Goal: Transaction & Acquisition: Purchase product/service

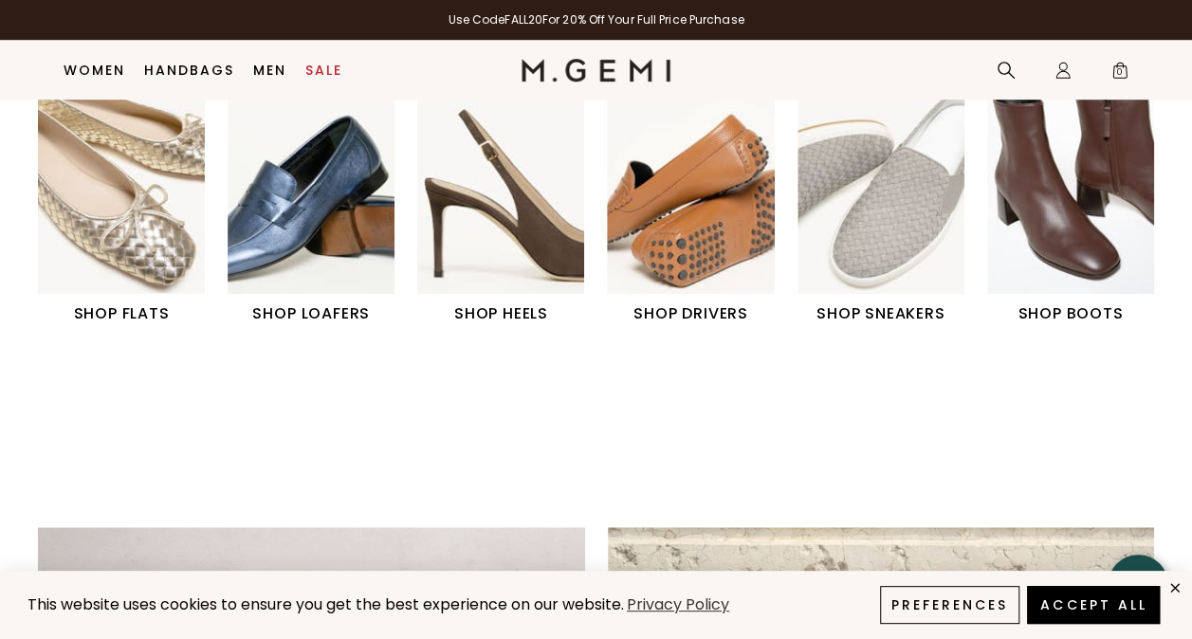
scroll to position [658, 0]
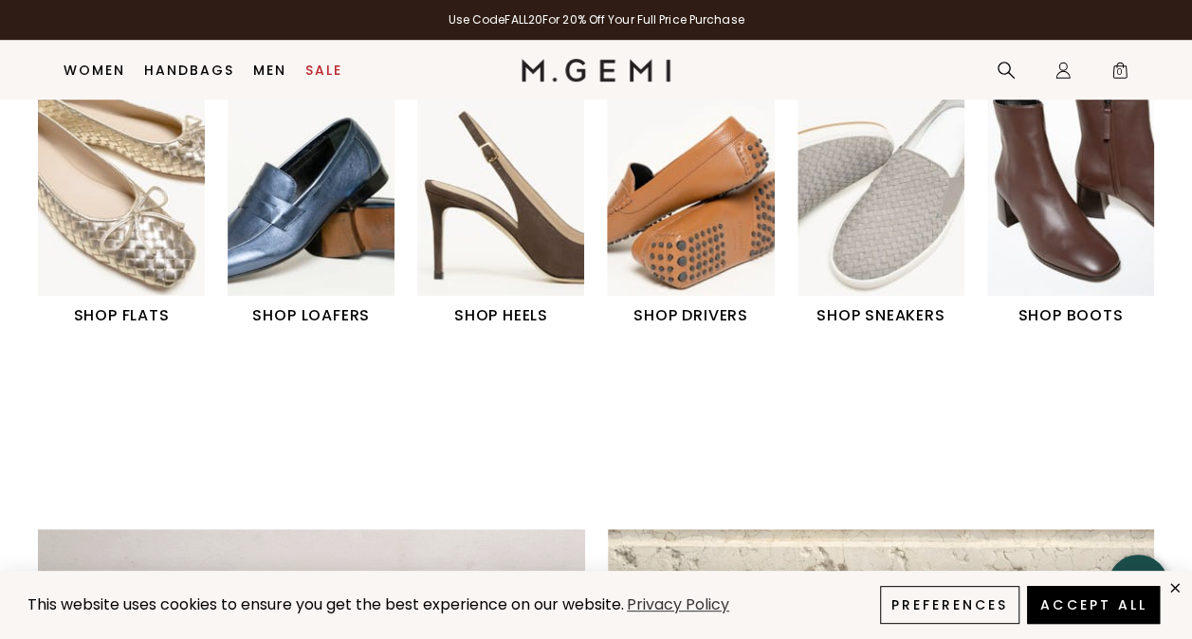
click at [112, 294] on img "1 / 6" at bounding box center [121, 191] width 167 height 209
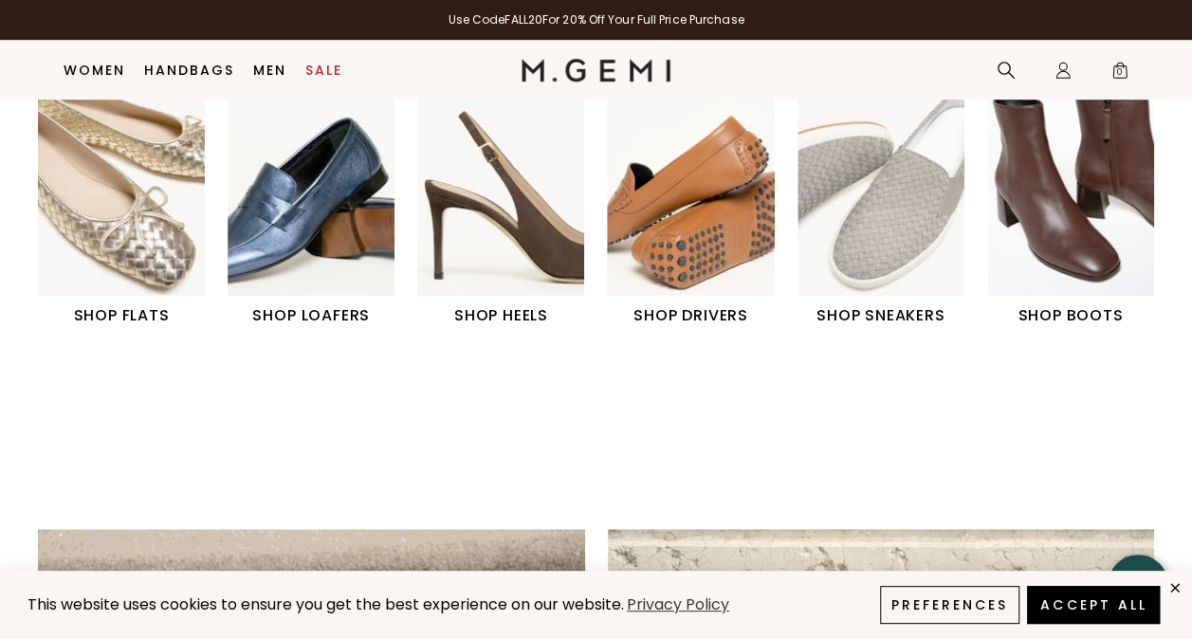
click at [106, 212] on img "1 / 6" at bounding box center [121, 191] width 167 height 209
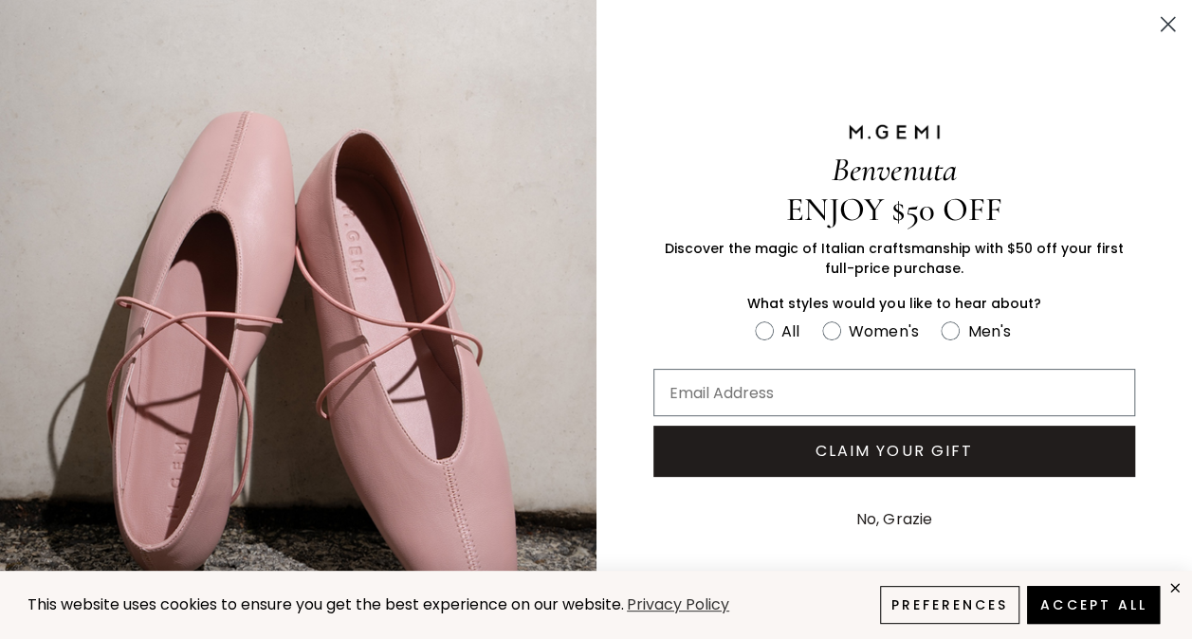
scroll to position [229, 0]
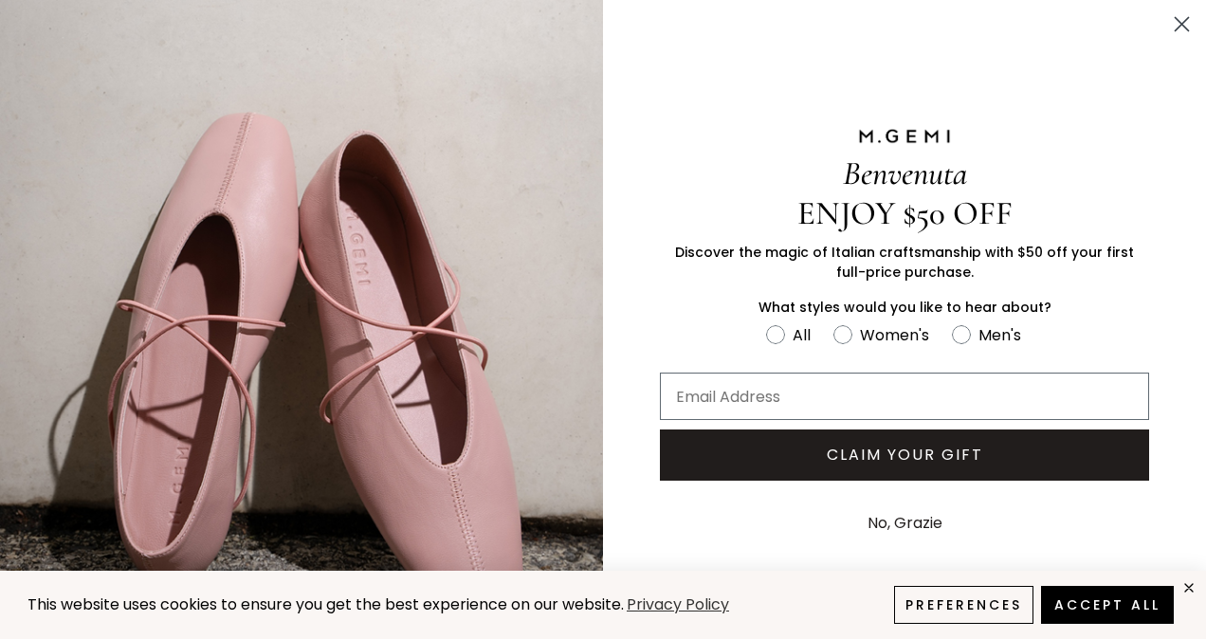
click at [1165, 38] on icon "Close dialog" at bounding box center [1181, 24] width 33 height 33
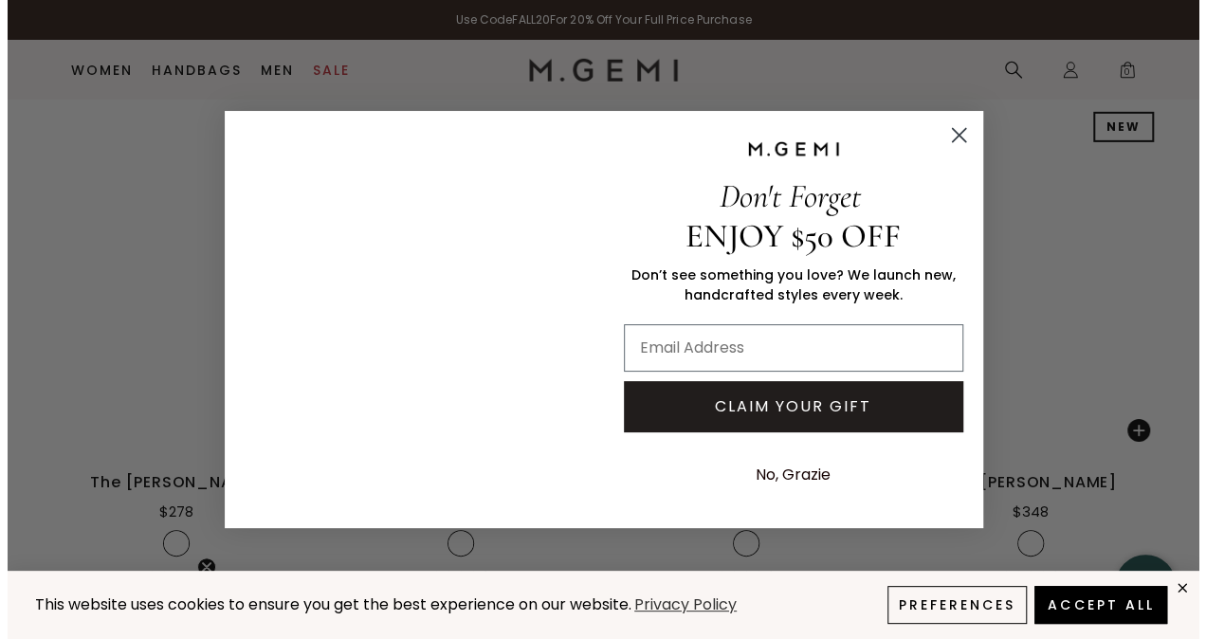
scroll to position [6643, 0]
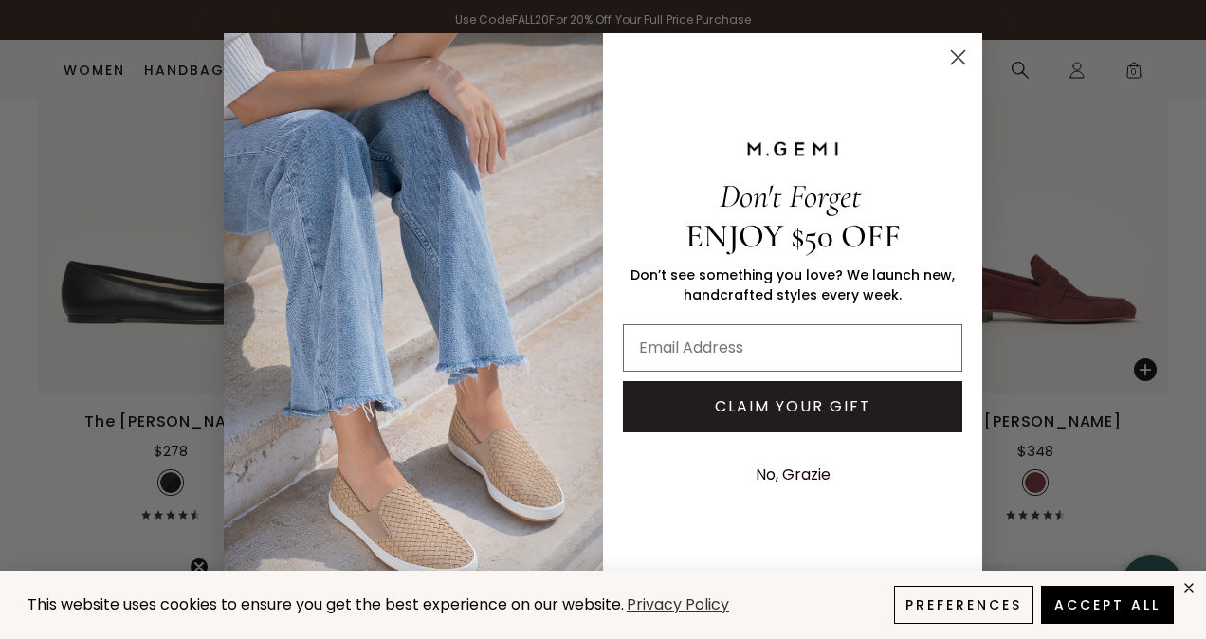
click at [957, 57] on icon "Close dialog" at bounding box center [958, 56] width 13 height 13
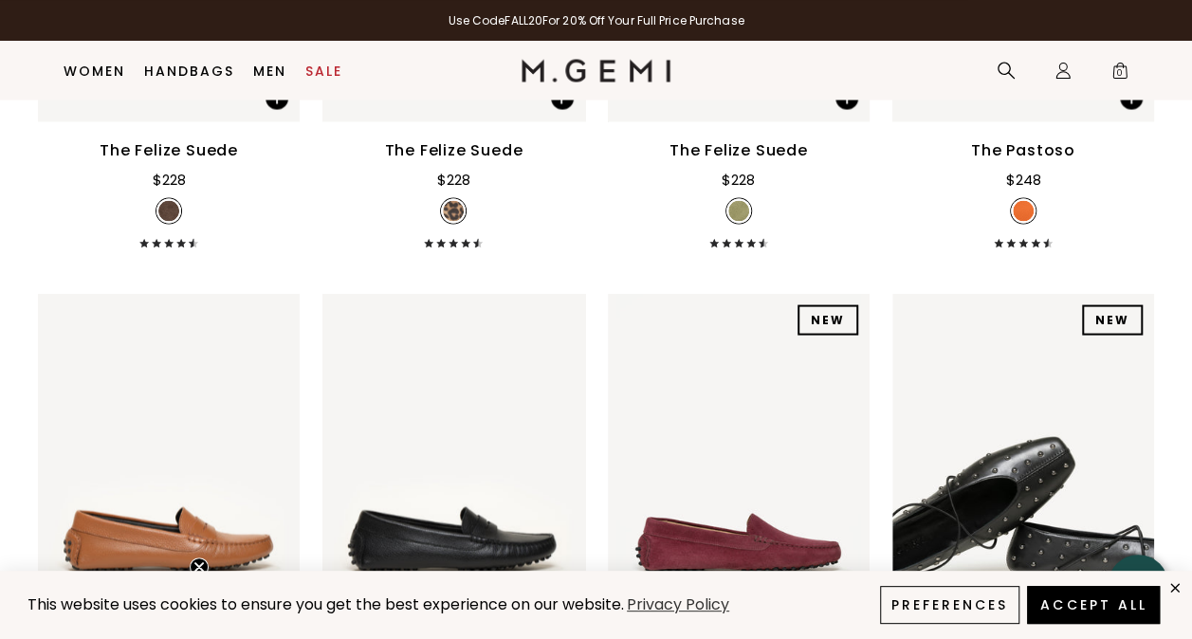
scroll to position [8933, 0]
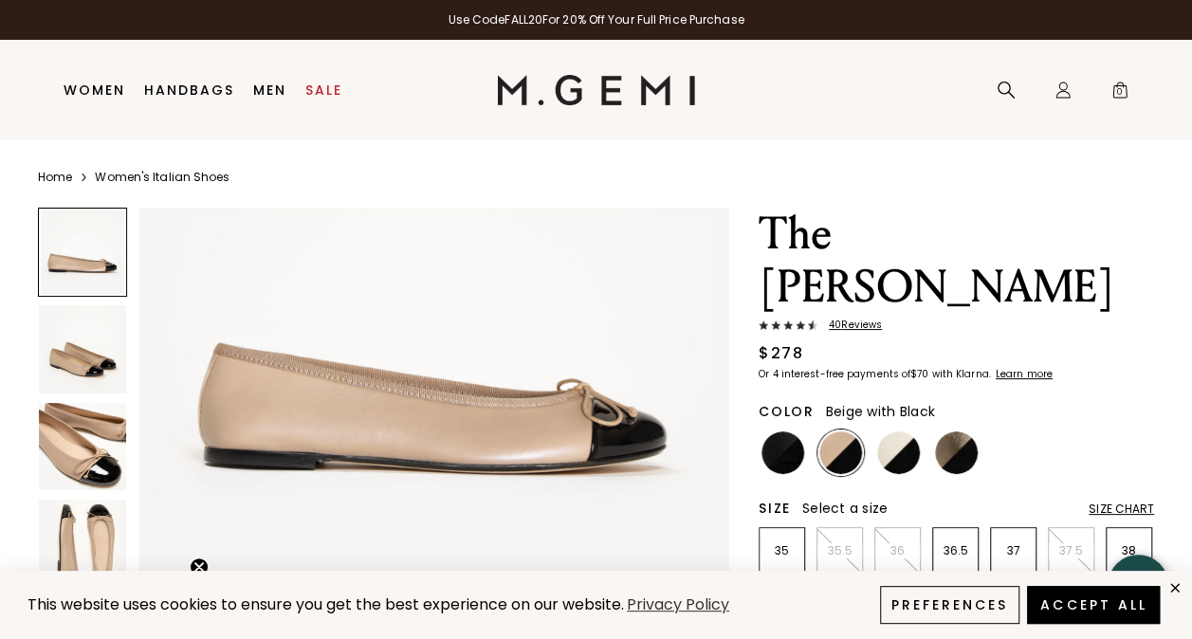
scroll to position [171, 0]
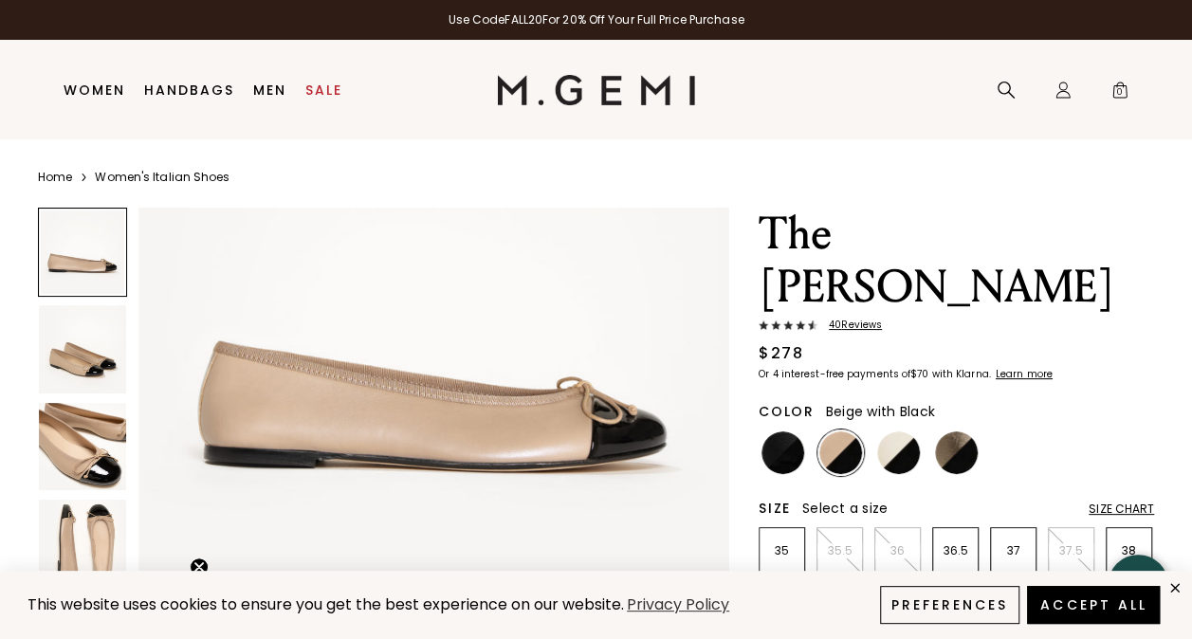
click at [72, 358] on img at bounding box center [82, 348] width 87 height 87
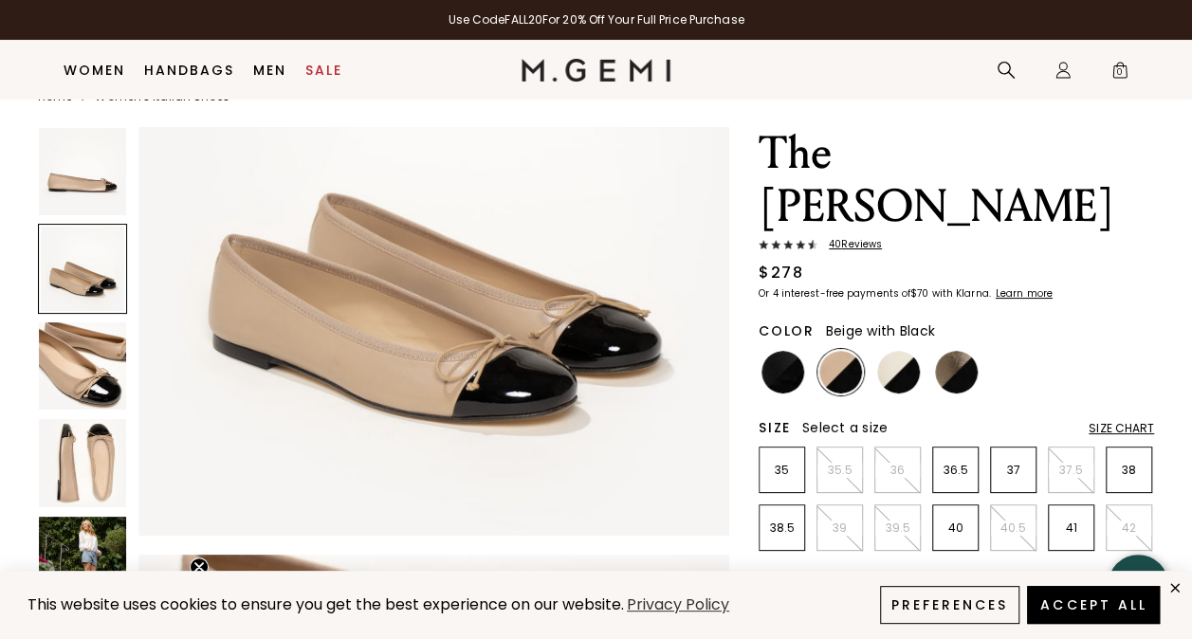
scroll to position [40, 0]
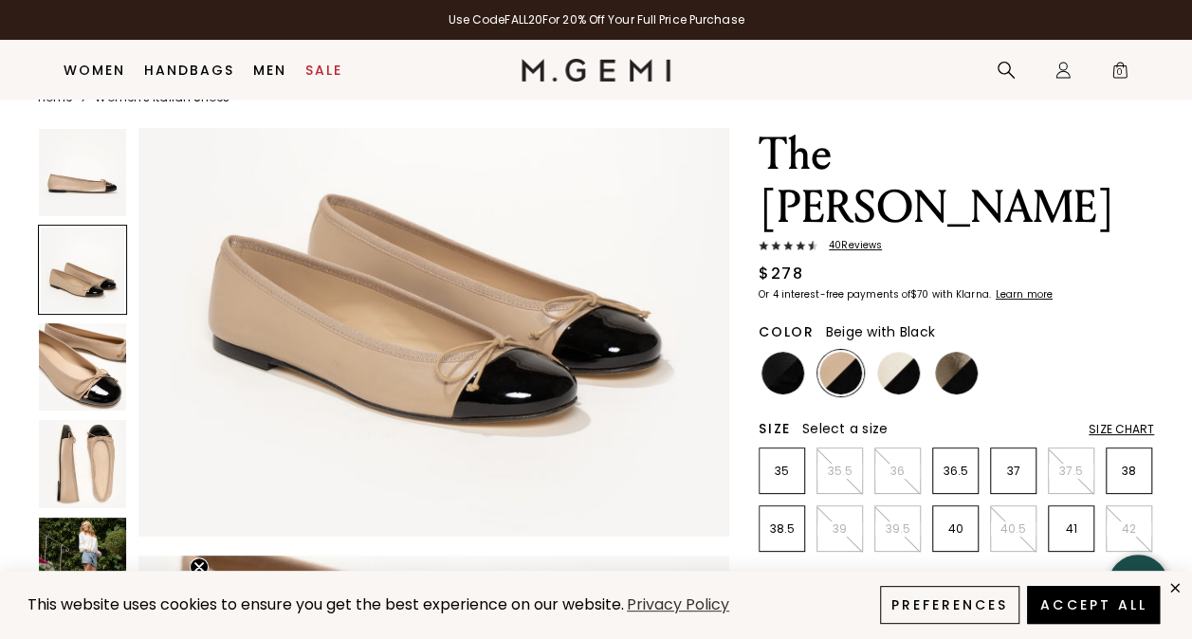
click at [99, 476] on img at bounding box center [82, 463] width 87 height 87
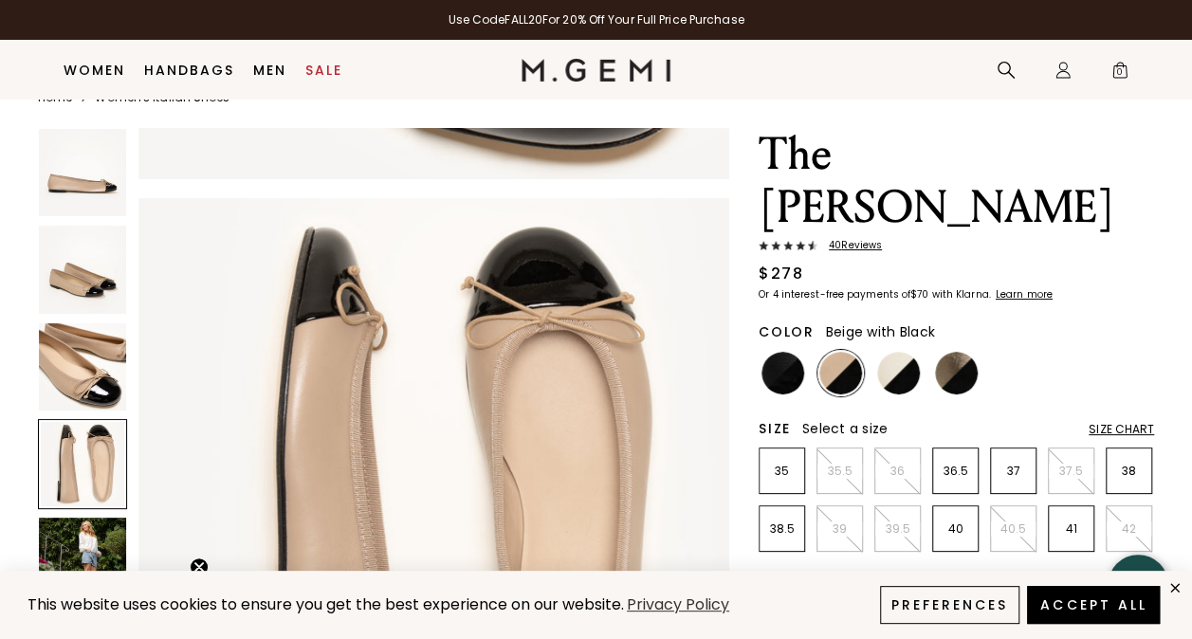
scroll to position [1784, 0]
